Goal: Book appointment/travel/reservation

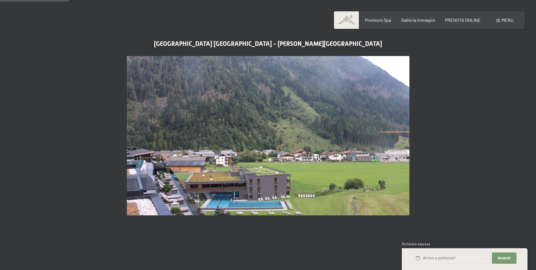
scroll to position [255, 0]
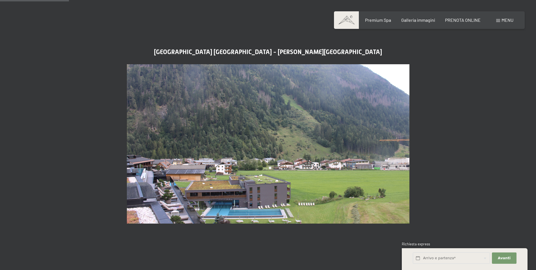
click at [314, 122] on img at bounding box center [268, 143] width 283 height 159
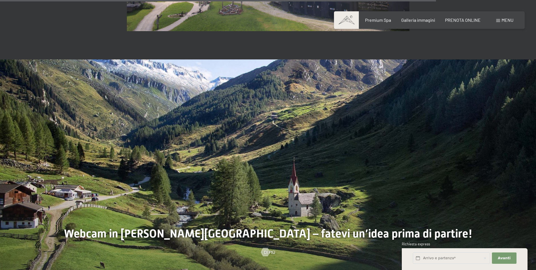
scroll to position [1697, 0]
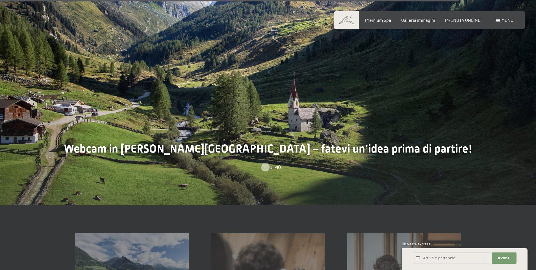
click at [270, 164] on span "Di più" at bounding box center [275, 167] width 11 height 6
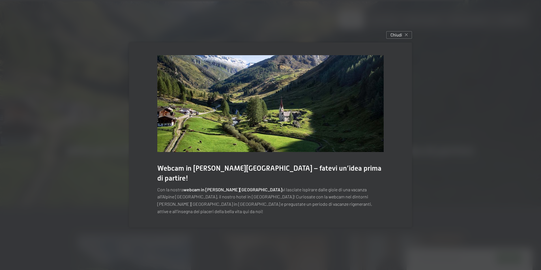
click at [350, 144] on img at bounding box center [270, 103] width 226 height 97
click at [400, 38] on span "Chiudi" at bounding box center [396, 35] width 12 height 6
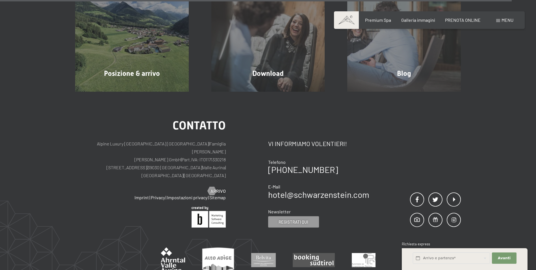
scroll to position [1866, 0]
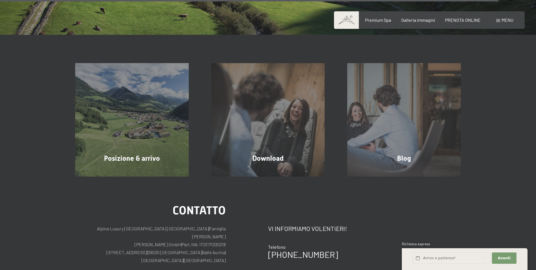
click at [500, 21] on span at bounding box center [499, 20] width 4 height 3
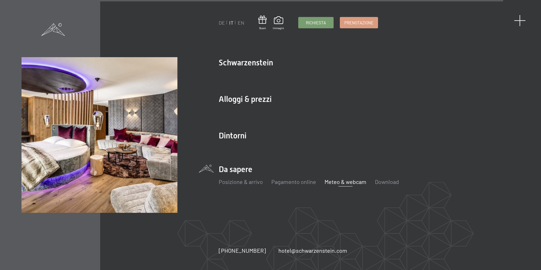
click at [519, 21] on span at bounding box center [520, 21] width 12 height 12
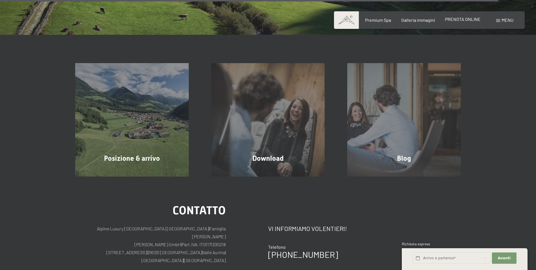
click at [452, 20] on span "PRENOTA ONLINE" at bounding box center [463, 18] width 36 height 5
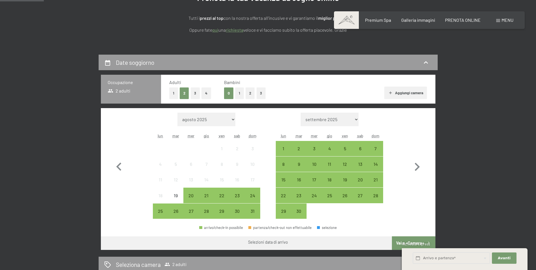
scroll to position [170, 0]
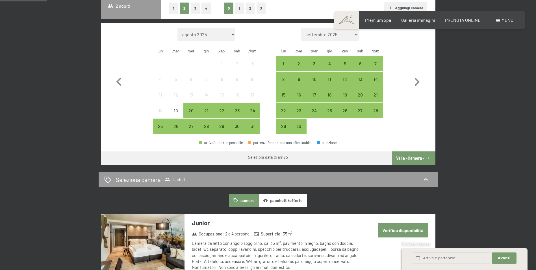
click at [242, 8] on button "1" at bounding box center [239, 9] width 9 height 12
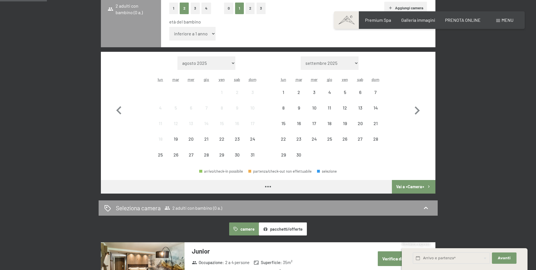
click at [190, 32] on select "inferiore a 1 anno 1 anno 2 anni 3 anni 4 anni 5 anni 6 anni 7 anni 8 anni 9 an…" at bounding box center [192, 34] width 47 height 14
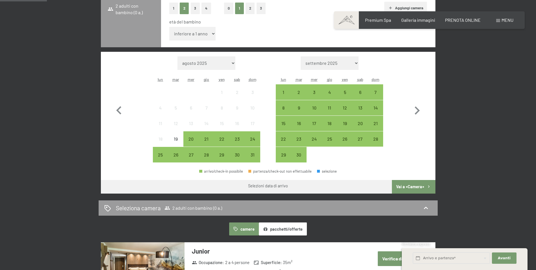
select select "14"
click at [169, 27] on select "inferiore a 1 anno 1 anno 2 anni 3 anni 4 anni 5 anni 6 anni 7 anni 8 anni 9 an…" at bounding box center [192, 34] width 47 height 14
click at [237, 141] on div "23" at bounding box center [237, 144] width 14 height 14
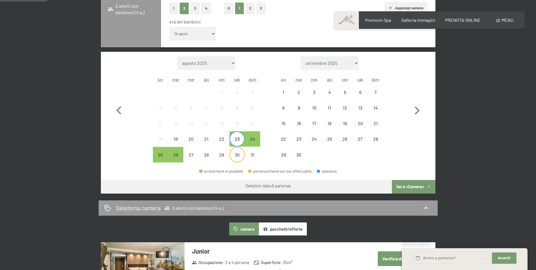
click at [234, 154] on div "30" at bounding box center [237, 159] width 14 height 14
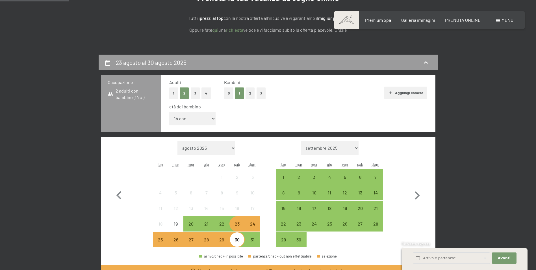
scroll to position [0, 0]
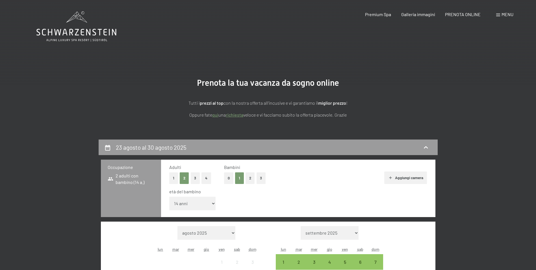
click at [63, 35] on icon at bounding box center [76, 26] width 80 height 30
